Goal: Transaction & Acquisition: Purchase product/service

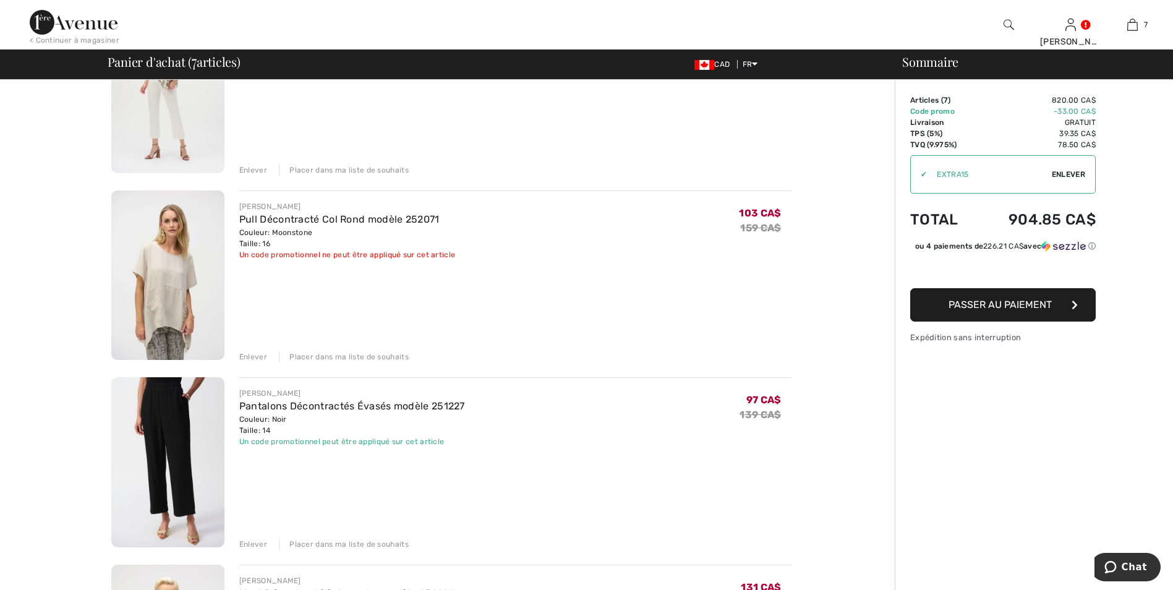
scroll to position [618, 0]
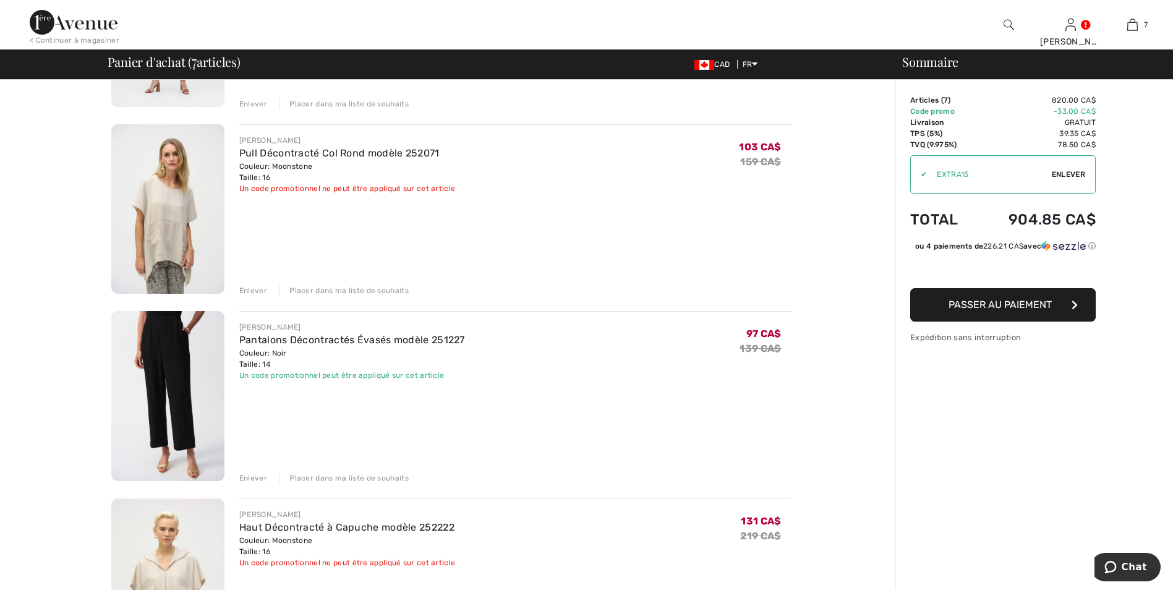
click at [251, 287] on div "Enlever" at bounding box center [253, 290] width 28 height 11
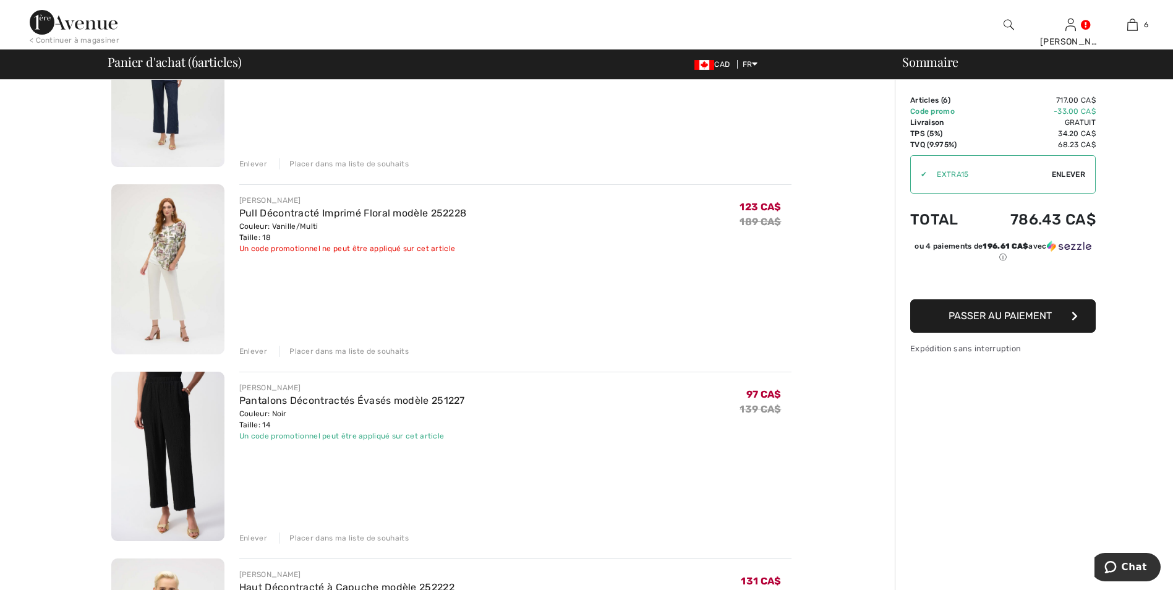
scroll to position [0, 0]
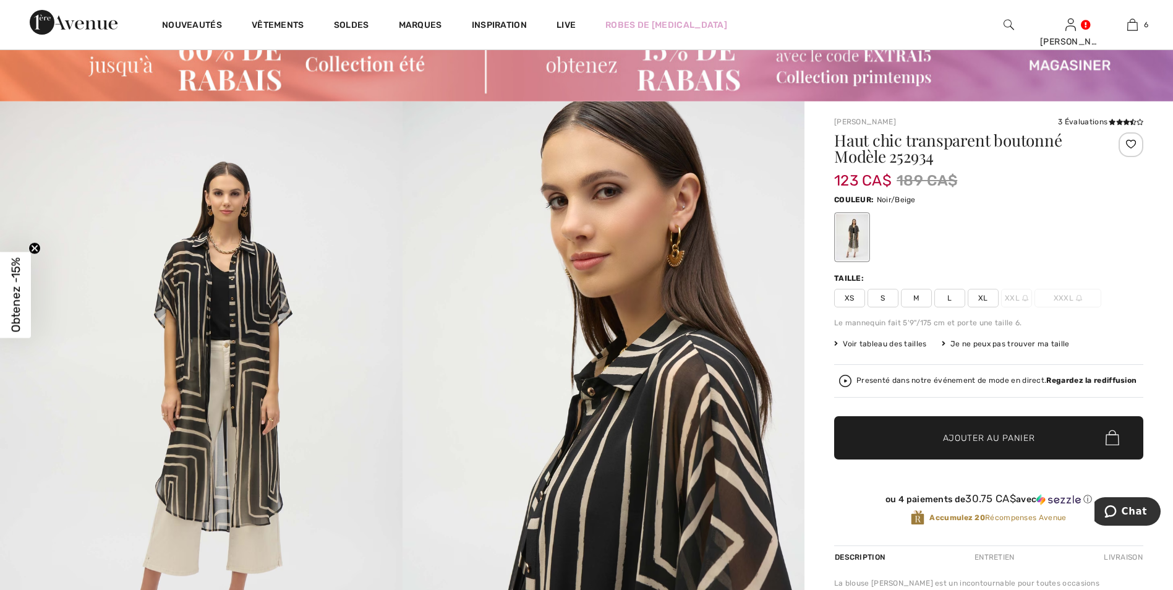
scroll to position [185, 0]
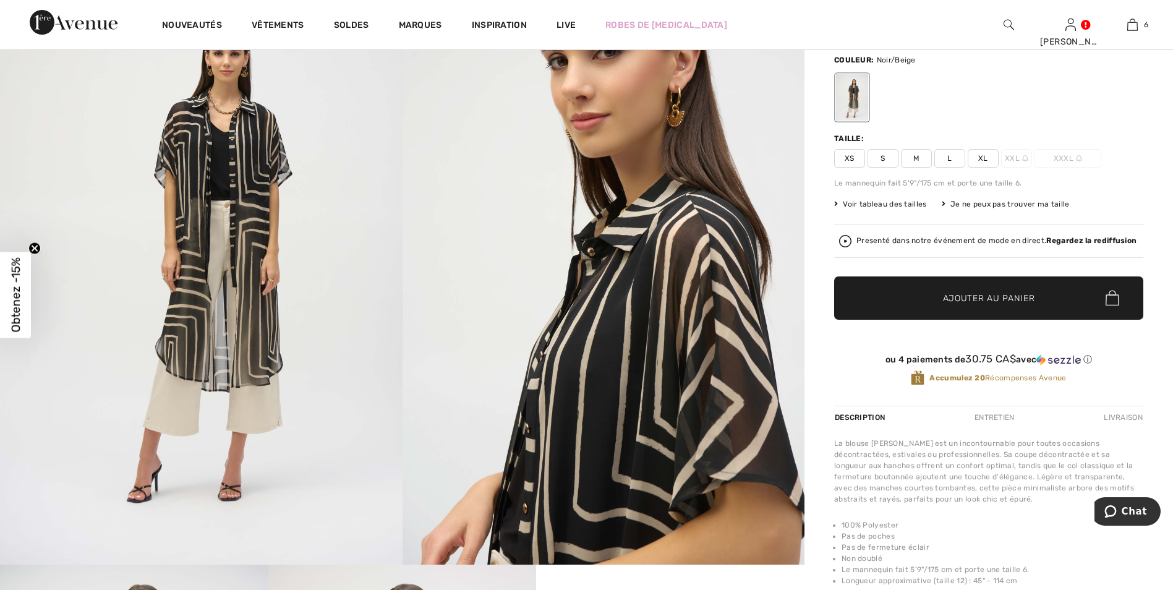
click at [946, 154] on span "L" at bounding box center [949, 158] width 31 height 19
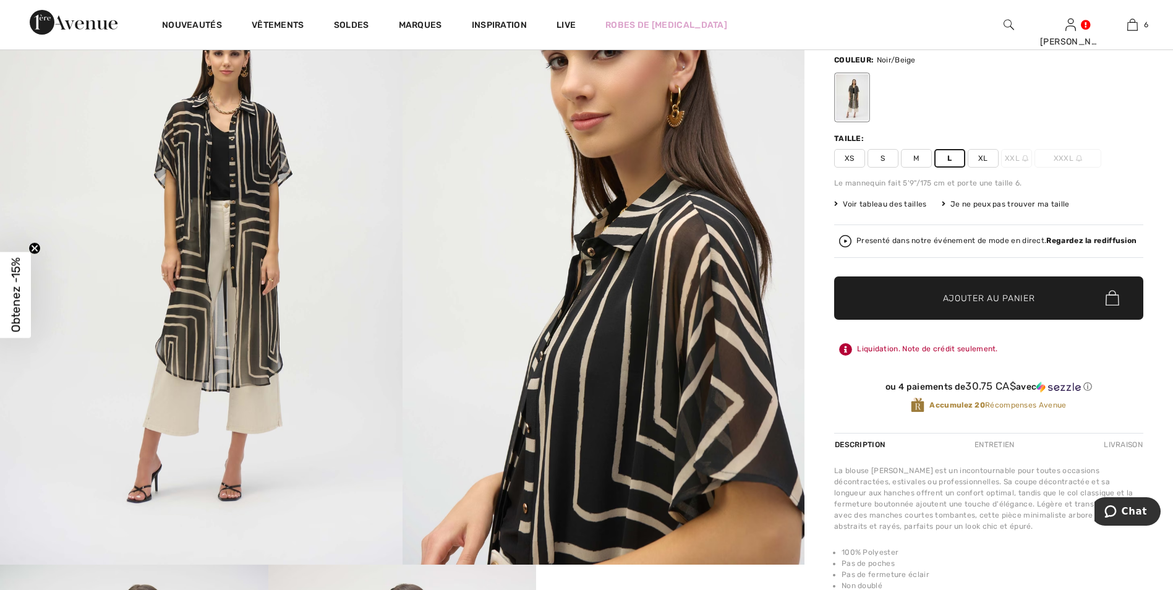
click at [951, 294] on span "Ajouter au panier" at bounding box center [989, 297] width 92 height 13
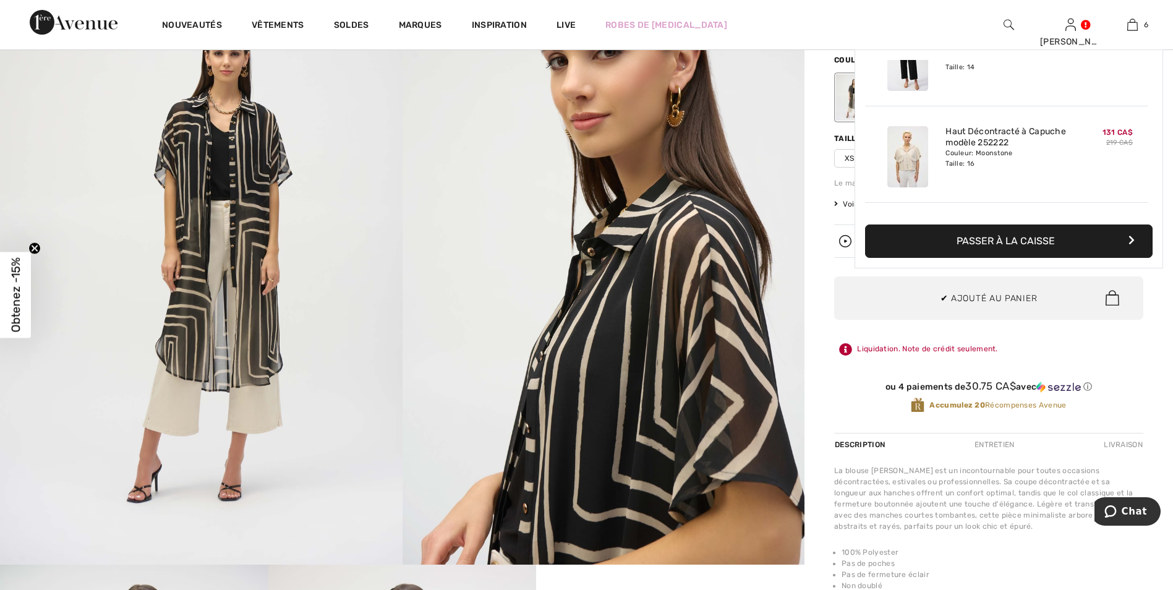
scroll to position [424, 0]
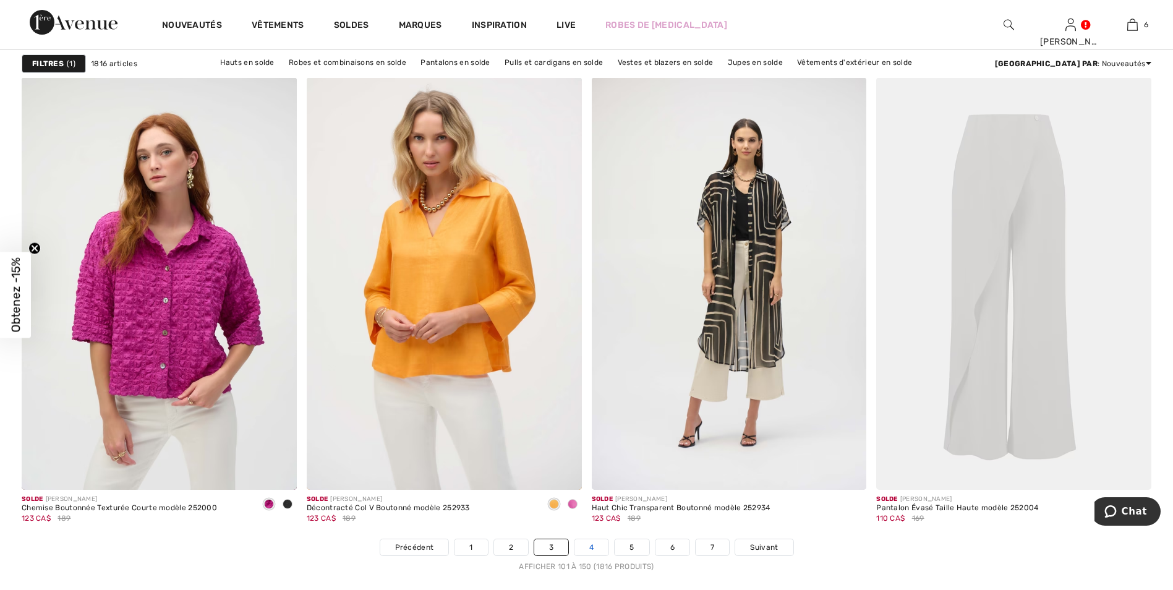
click at [590, 545] on link "4" at bounding box center [591, 547] width 34 height 16
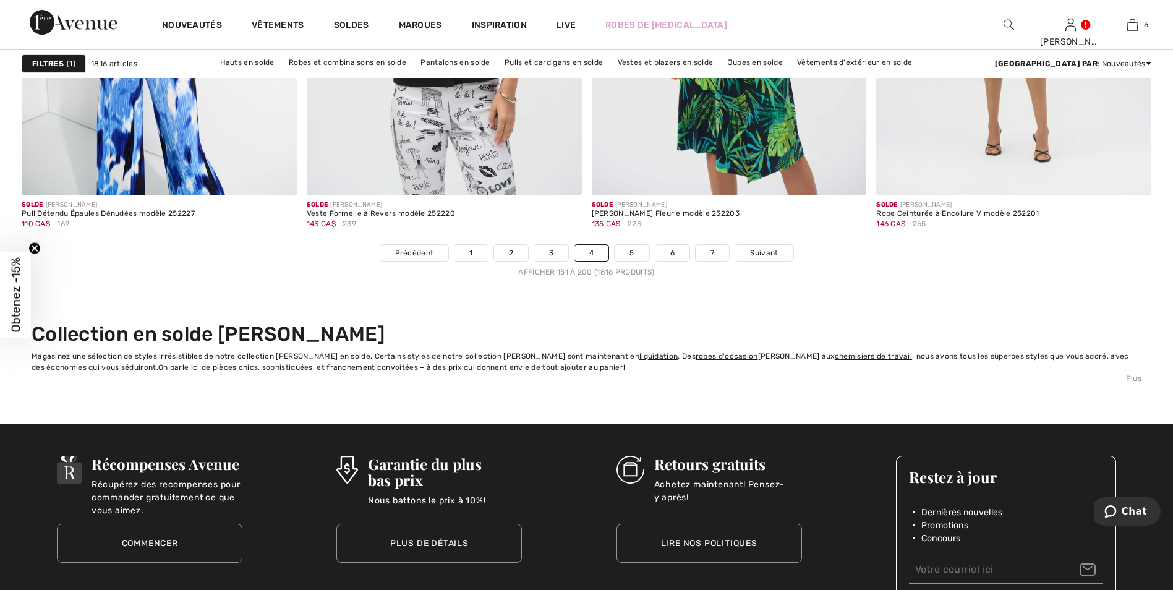
scroll to position [7294, 0]
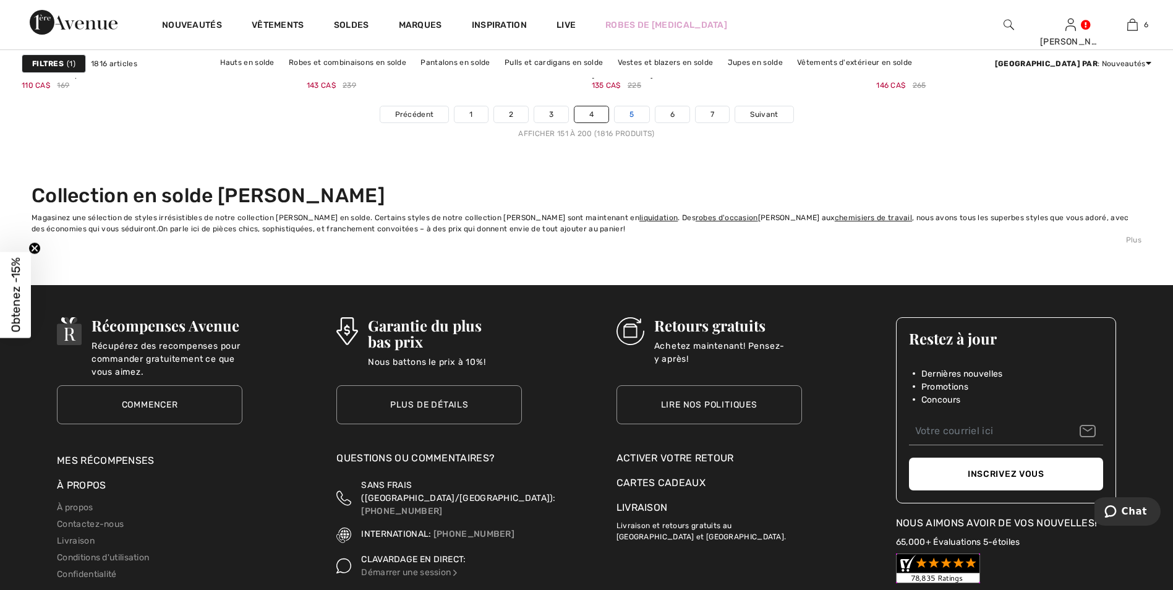
click at [634, 110] on link "5" at bounding box center [631, 114] width 34 height 16
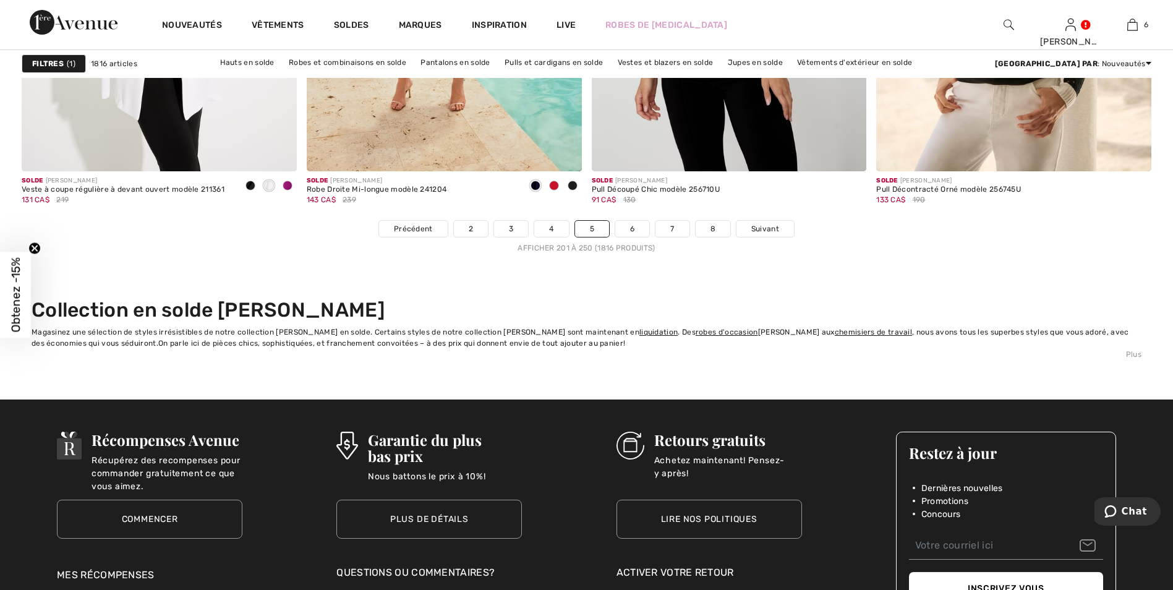
scroll to position [7232, 0]
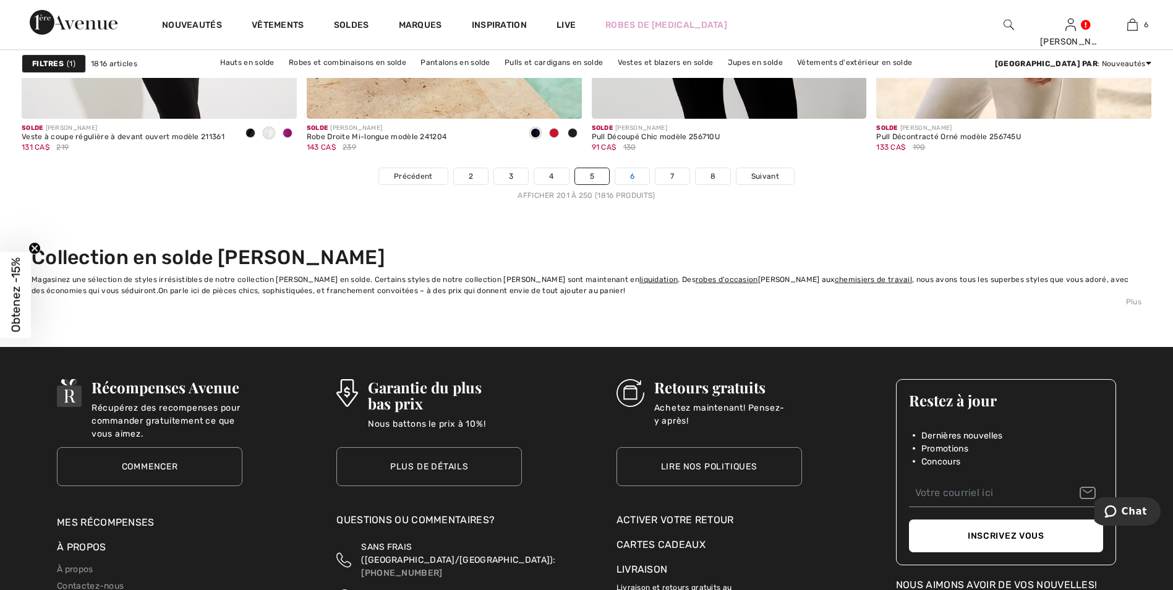
click at [632, 176] on link "6" at bounding box center [632, 176] width 34 height 16
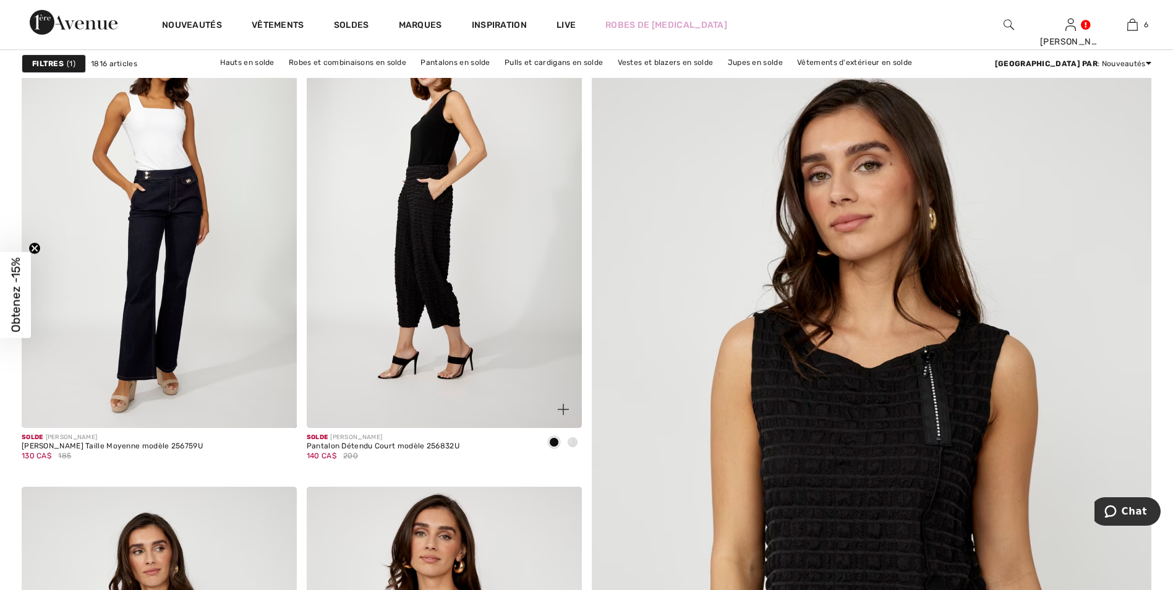
scroll to position [309, 0]
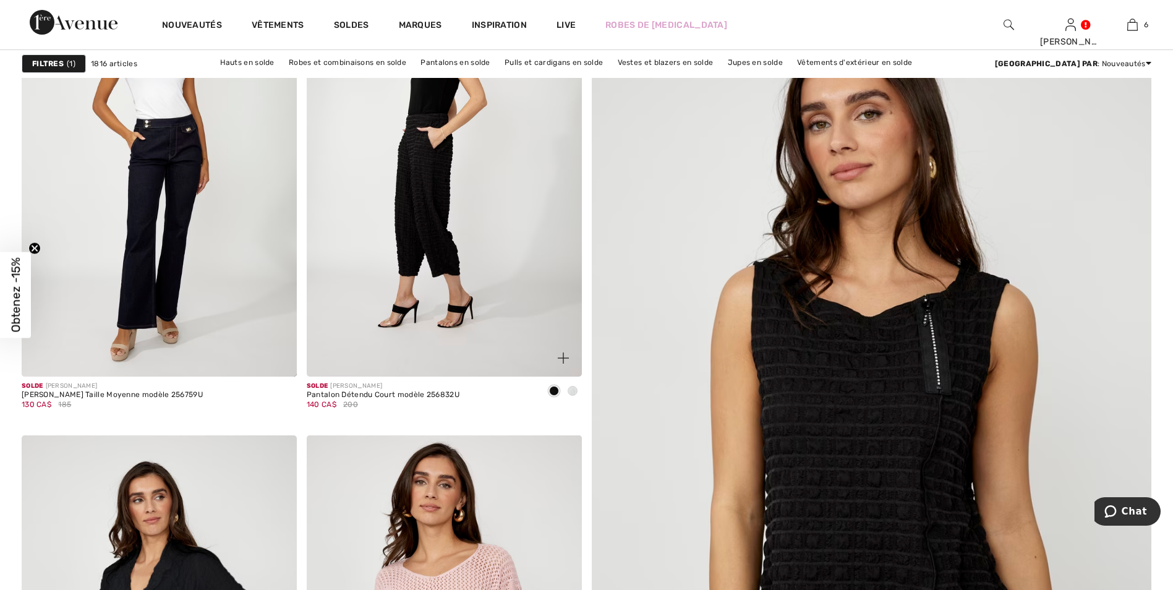
click at [464, 125] on img at bounding box center [444, 170] width 275 height 412
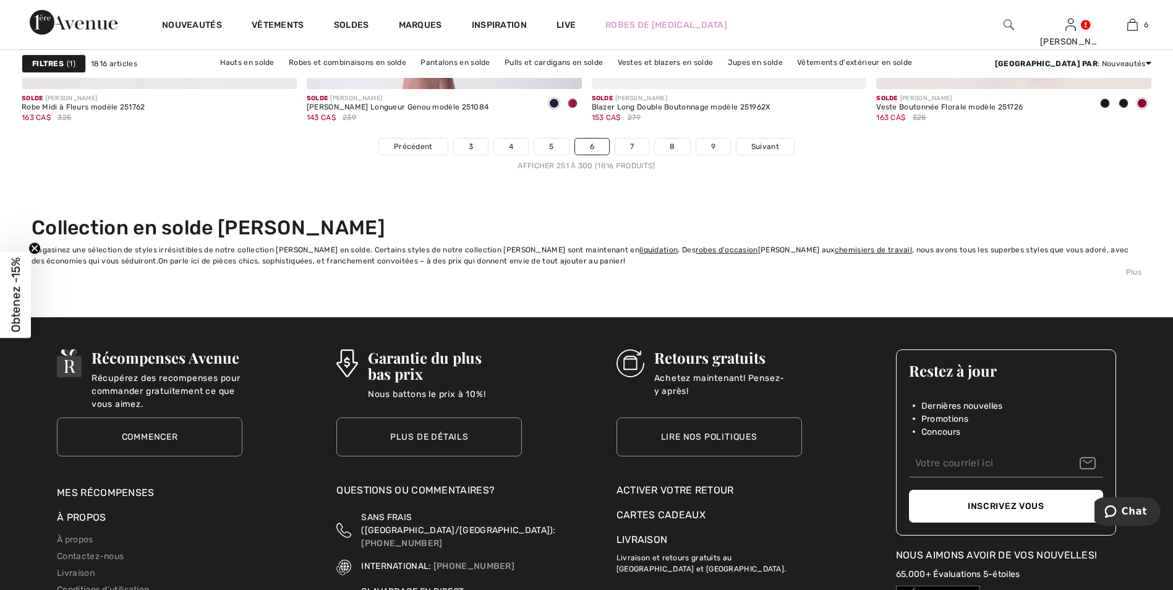
scroll to position [7294, 0]
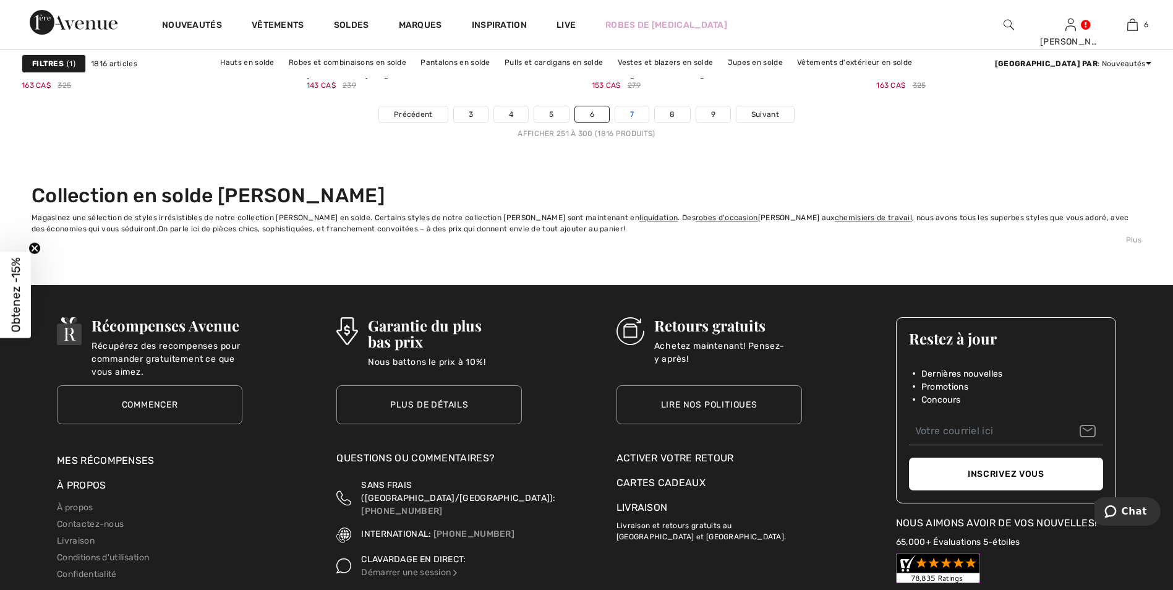
click at [633, 113] on link "7" at bounding box center [631, 114] width 33 height 16
